Goal: Information Seeking & Learning: Learn about a topic

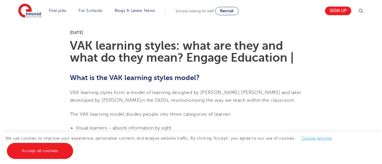
scroll to position [132, 0]
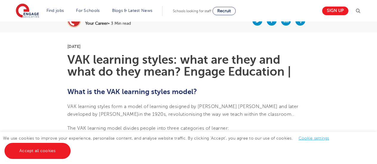
click at [359, 7] on div at bounding box center [358, 11] width 7 height 8
click at [362, 12] on img at bounding box center [358, 10] width 7 height 7
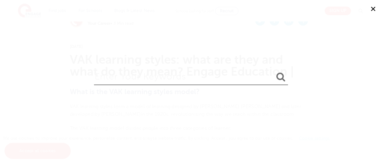
click at [188, 76] on input "search" at bounding box center [191, 75] width 194 height 19
type input "kinethesis"
click at [273, 72] on button "submit" at bounding box center [280, 77] width 14 height 11
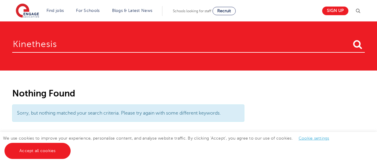
click at [358, 11] on img at bounding box center [358, 10] width 7 height 7
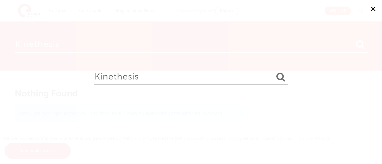
click at [158, 78] on input "kinethesis" at bounding box center [191, 75] width 194 height 19
paste input "Kinesthetic"
click at [273, 72] on button "submit" at bounding box center [280, 77] width 14 height 11
type input "Kinesthetic"
click at [273, 72] on button "submit" at bounding box center [280, 77] width 14 height 11
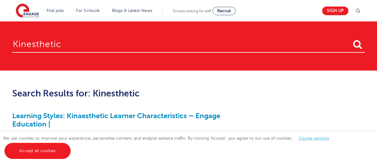
scroll to position [50, 0]
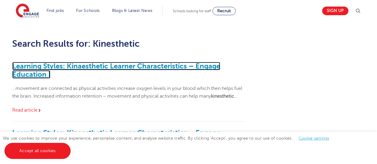
click at [192, 66] on link "Learning Styles: Kinaesthetic Learner Characteristics – Engage Education |" at bounding box center [116, 70] width 208 height 17
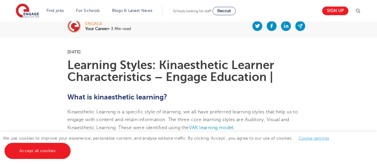
scroll to position [124, 0]
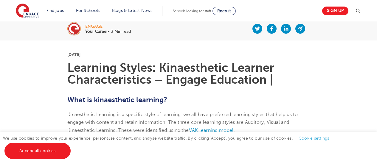
click at [148, 53] on p "[DATE]" at bounding box center [188, 54] width 242 height 4
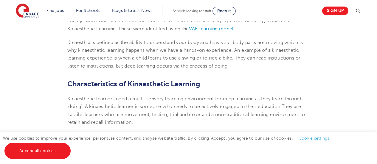
scroll to position [225, 0]
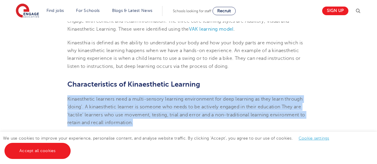
drag, startPoint x: 61, startPoint y: 98, endPoint x: 147, endPoint y: 120, distance: 89.1
copy span "Kinaesthetic learners need a multi-sensory learning environment for deep learni…"
click at [155, 117] on span "Kinaesthetic learners need a multi-sensory learning environment for deep learni…" at bounding box center [186, 111] width 238 height 29
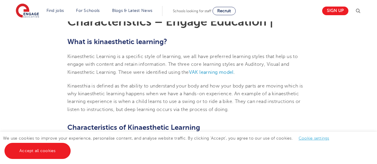
scroll to position [181, 0]
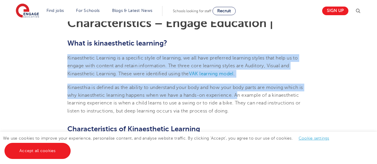
drag, startPoint x: 65, startPoint y: 58, endPoint x: 241, endPoint y: 91, distance: 179.1
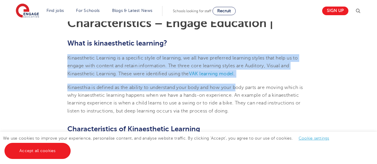
click at [241, 91] on p "Kinaesthia is defined as the ability to understand your body and how your body …" at bounding box center [188, 99] width 242 height 31
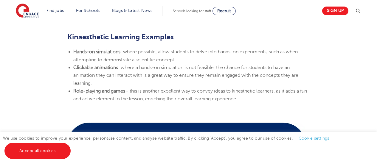
scroll to position [724, 0]
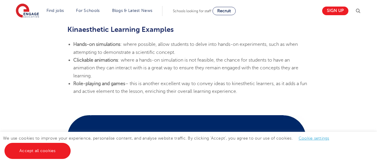
drag, startPoint x: 66, startPoint y: 47, endPoint x: 269, endPoint y: 89, distance: 207.0
click at [269, 89] on section "24th March 2023 Learning Styles: Kinaesthetic Learner Characteristics – Engage …" at bounding box center [189, 135] width 362 height 1388
copy ul "Hands-on simulations : where possible, allow students to delve into hands-on ex…"
click at [237, 84] on span "– this is another excellent way to convey ideas to kinesthetic learners, as it …" at bounding box center [190, 87] width 234 height 13
drag, startPoint x: 69, startPoint y: 46, endPoint x: 254, endPoint y: 89, distance: 190.3
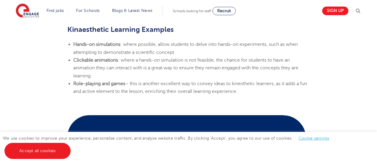
click at [254, 89] on ul "Hands-on simulations : where possible, allow students to delve into hands-on ex…" at bounding box center [188, 68] width 242 height 55
copy ul "Hands-on simulations : where possible, allow students to delve into hands-on ex…"
click at [213, 74] on li "Clickable animations : where a hands-on simulation is not feasible, the chance …" at bounding box center [191, 68] width 236 height 24
